Goal: Transaction & Acquisition: Purchase product/service

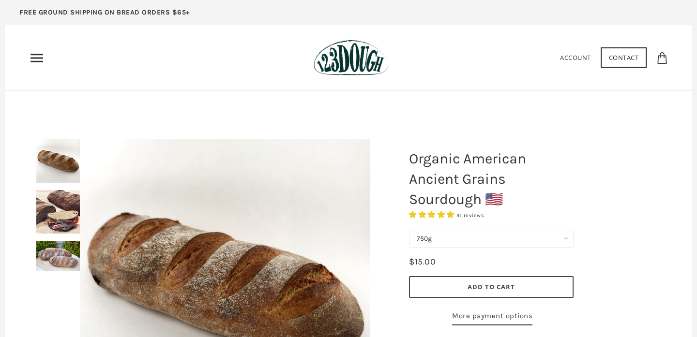
click at [49, 262] on img at bounding box center [58, 256] width 44 height 30
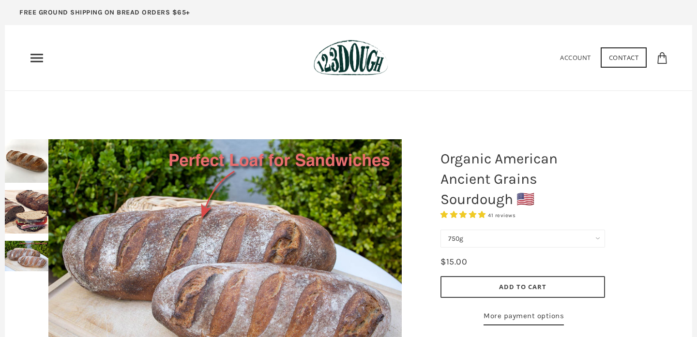
click at [22, 209] on img at bounding box center [27, 212] width 44 height 44
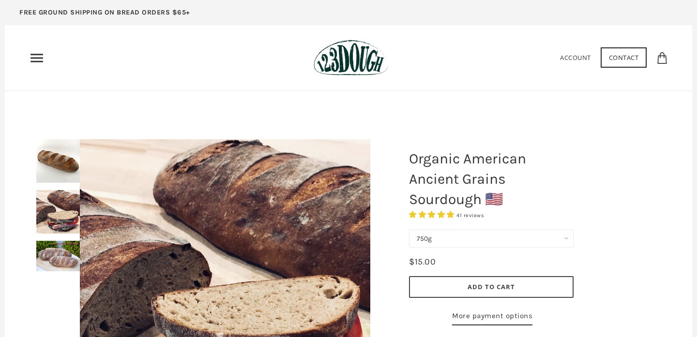
click at [53, 174] on img at bounding box center [58, 161] width 44 height 44
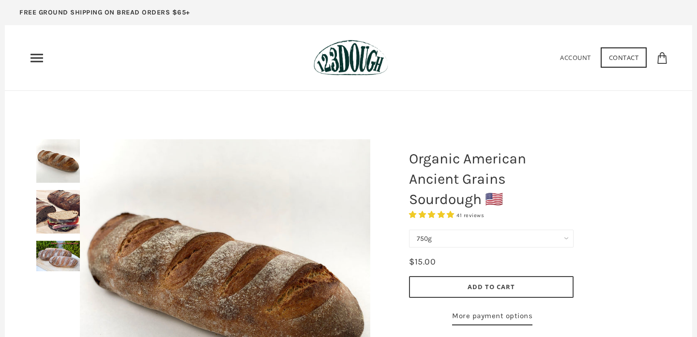
click at [464, 242] on select "750g Perfect Loaf for Sandwiches (Whole, 1500g) Perfect Loaf for Sandwiches (Ha…" at bounding box center [491, 239] width 165 height 18
select select "Perfect Loaf for Sandwiches (Whole, 1500g)"
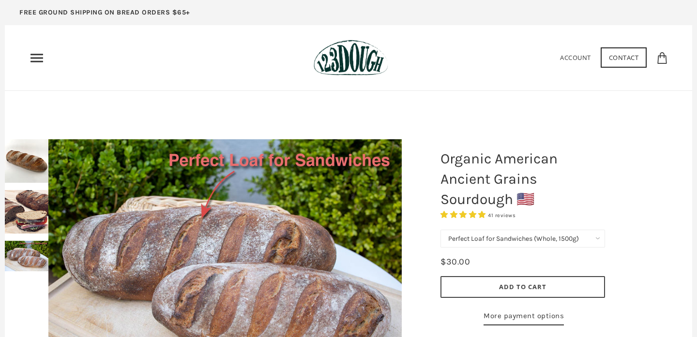
click at [34, 56] on icon "Primary" at bounding box center [36, 57] width 15 height 15
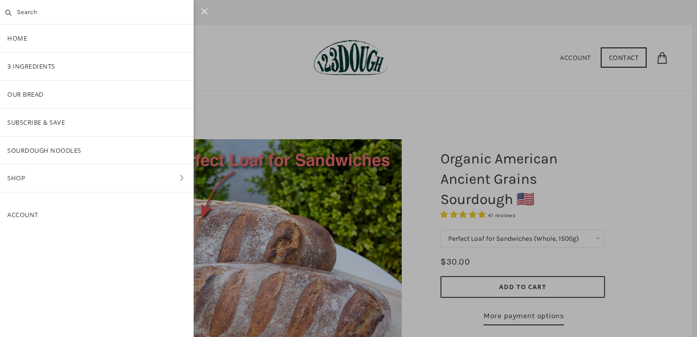
click at [238, 118] on div at bounding box center [348, 168] width 697 height 337
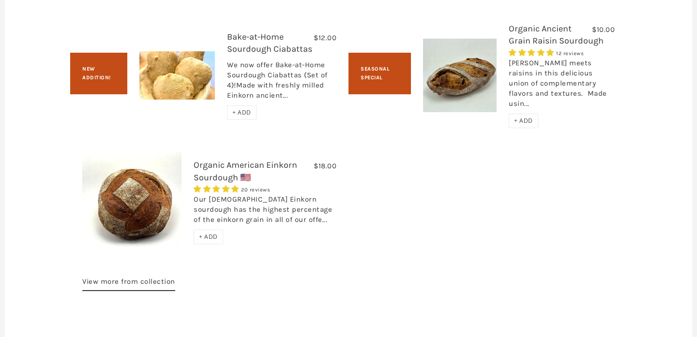
scroll to position [1532, 0]
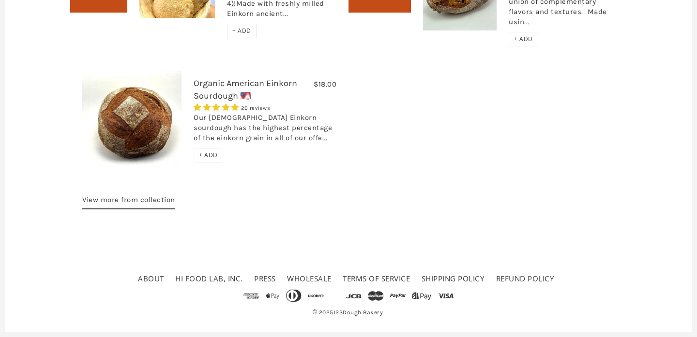
click at [138, 280] on link "About" at bounding box center [151, 279] width 26 height 10
